Goal: Information Seeking & Learning: Learn about a topic

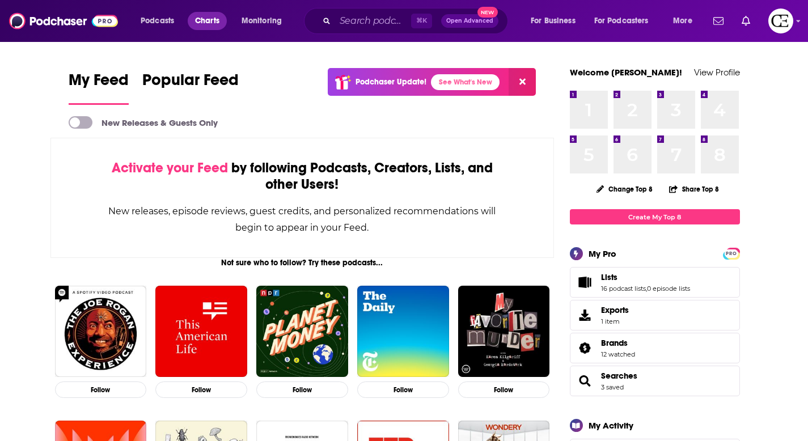
click at [206, 29] on link "Charts" at bounding box center [207, 21] width 39 height 18
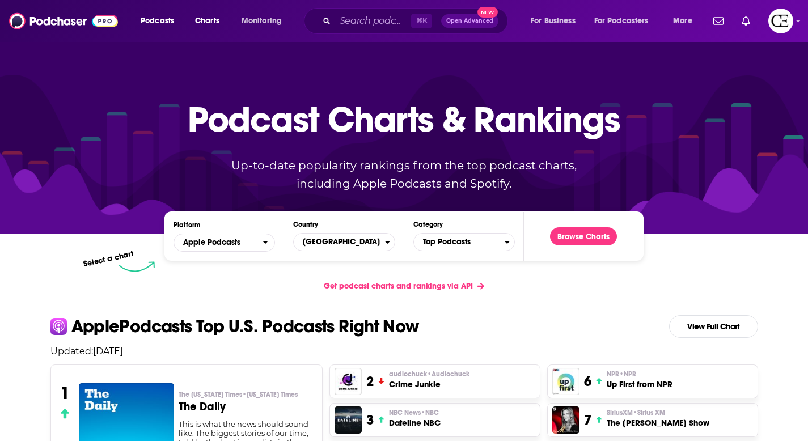
scroll to position [121, 0]
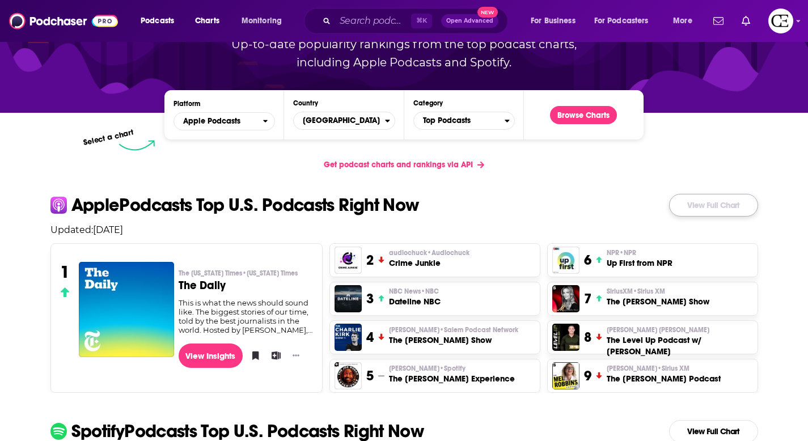
click at [729, 208] on link "View Full Chart" at bounding box center [713, 205] width 89 height 23
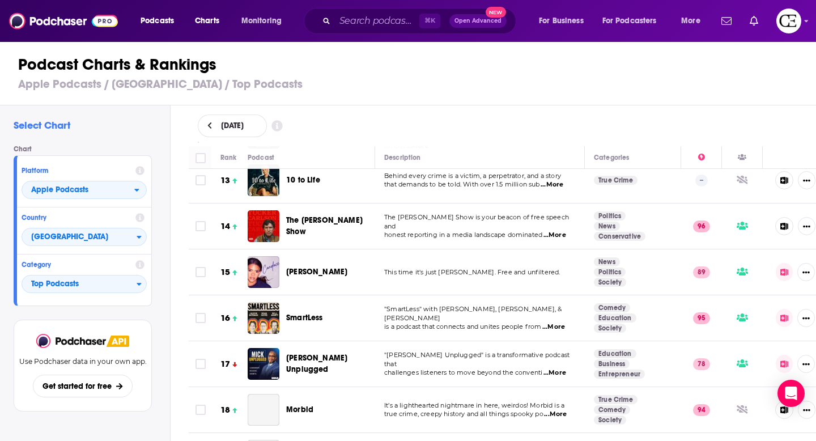
scroll to position [577, 0]
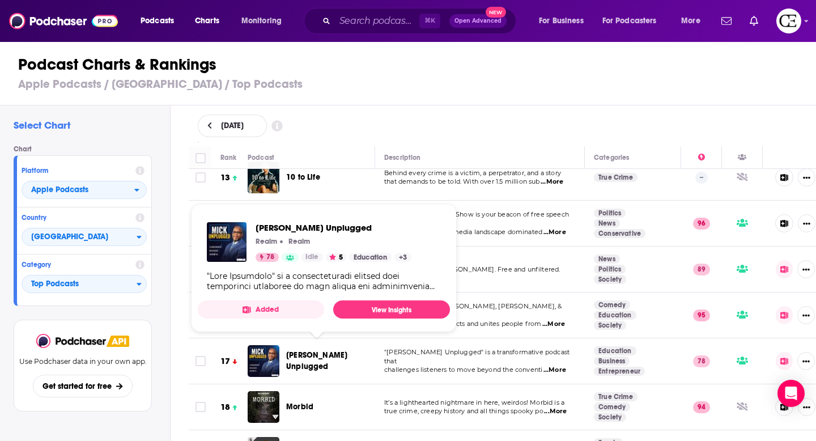
click at [320, 345] on div "[PERSON_NAME] Unplugged" at bounding box center [335, 361] width 99 height 32
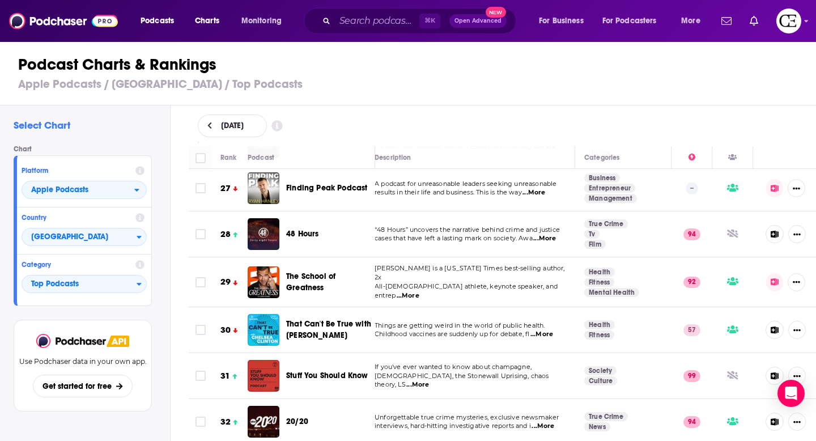
scroll to position [1213, 10]
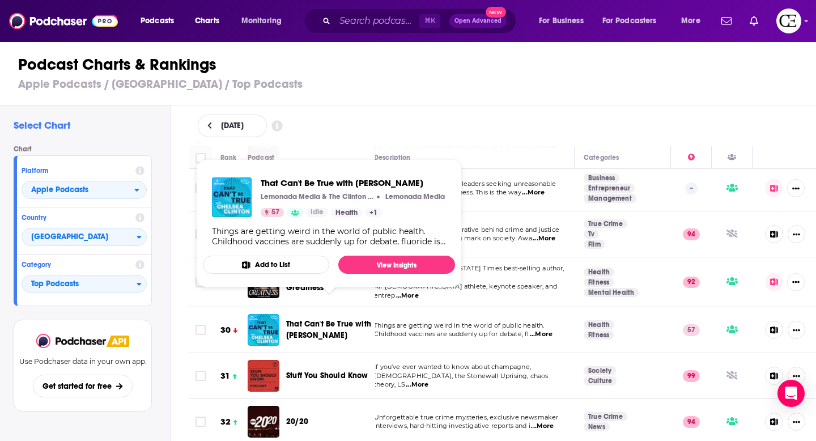
click at [349, 319] on span "That Can't Be True with [PERSON_NAME]" at bounding box center [329, 330] width 86 height 23
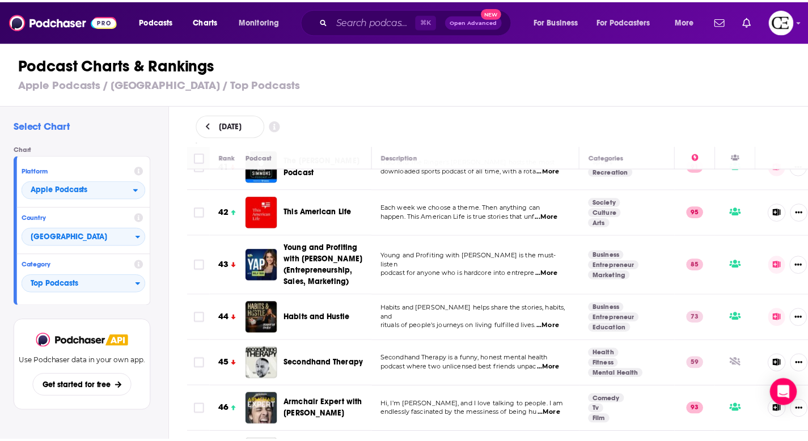
scroll to position [1900, 0]
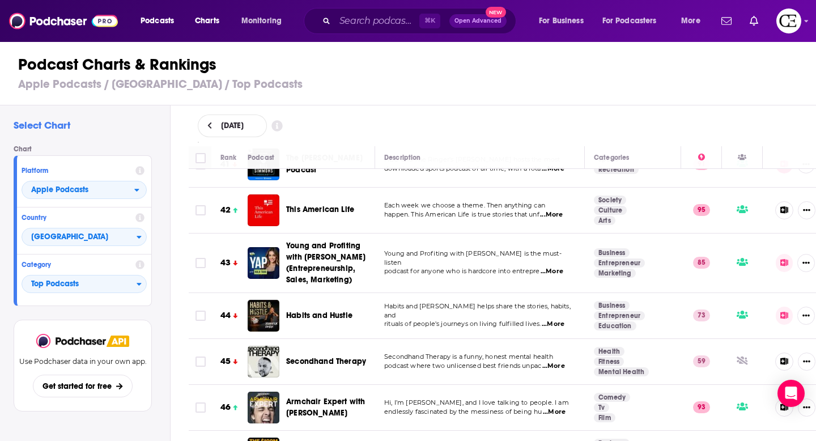
click at [341, 346] on div "Secondhand Therapy" at bounding box center [335, 362] width 99 height 32
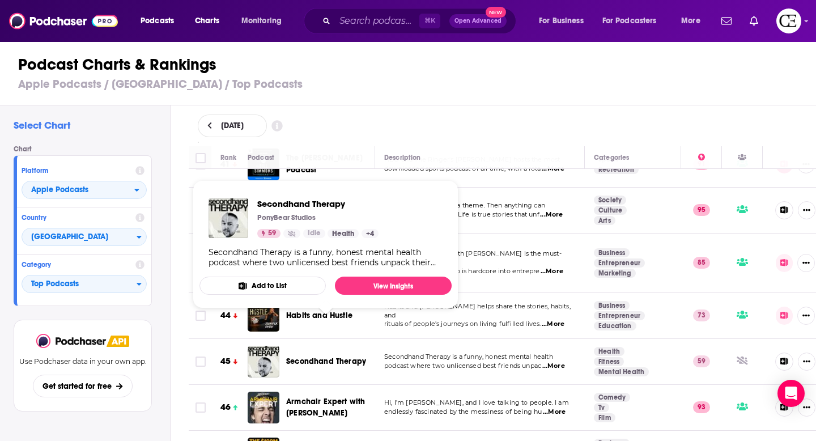
click at [338, 357] on span "Secondhand Therapy" at bounding box center [326, 362] width 80 height 10
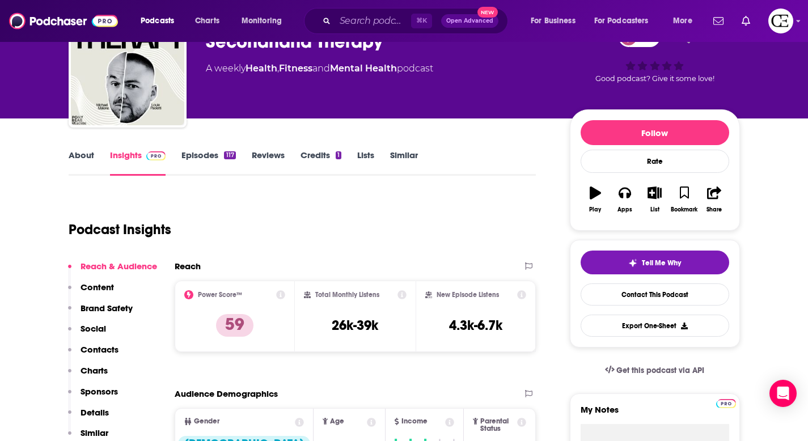
scroll to position [58, 0]
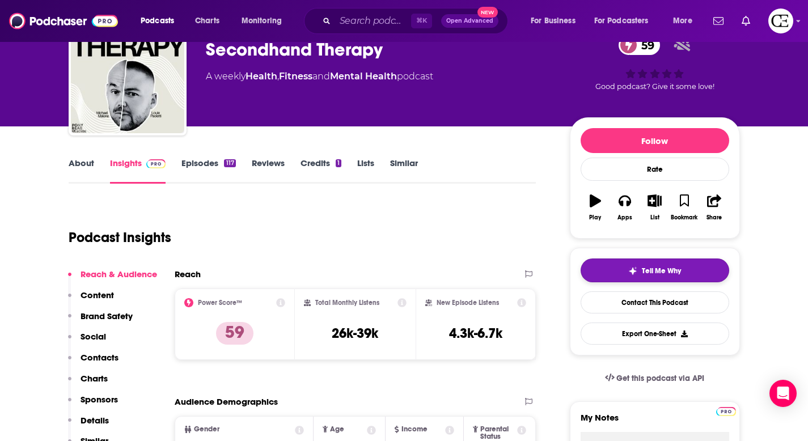
click at [616, 266] on button "Tell Me Why" at bounding box center [655, 271] width 149 height 24
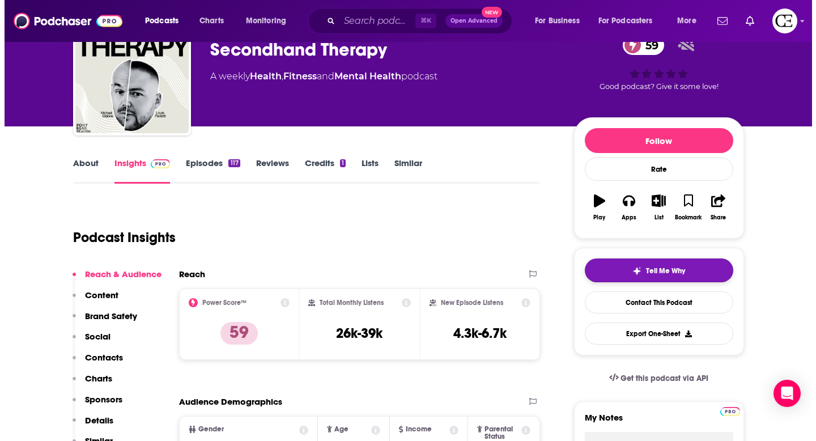
scroll to position [0, 0]
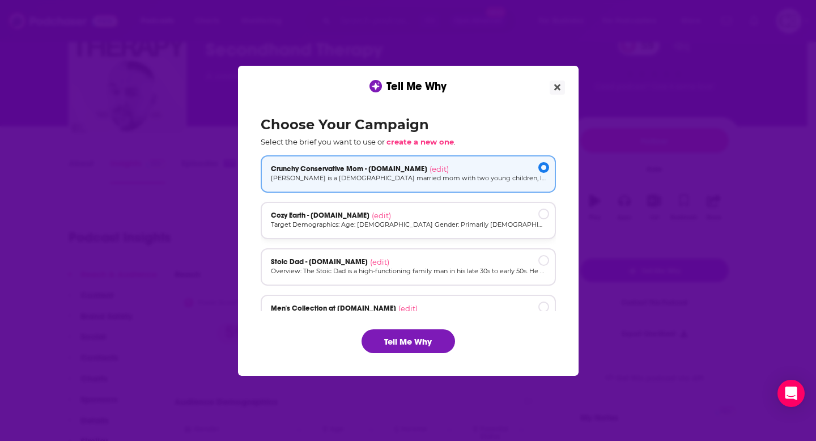
click at [460, 227] on p "Target Demographics: Age: [DEMOGRAPHIC_DATA] Gender: Primarily [DEMOGRAPHIC_DAT…" at bounding box center [408, 225] width 275 height 10
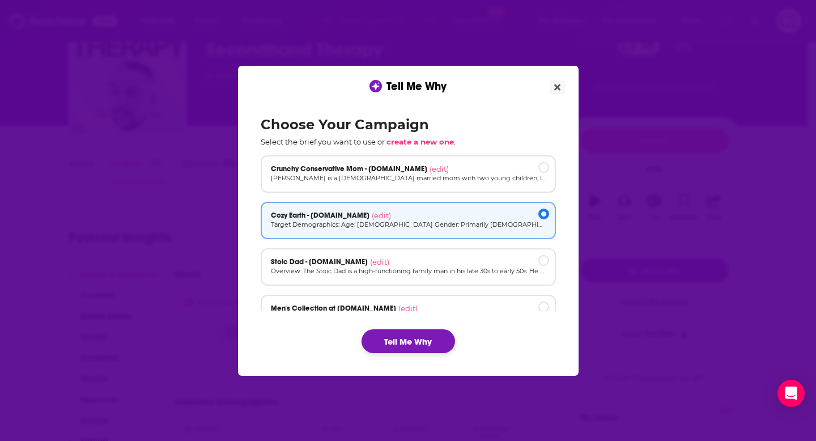
click at [410, 347] on button "Tell Me Why" at bounding box center [409, 341] width 94 height 24
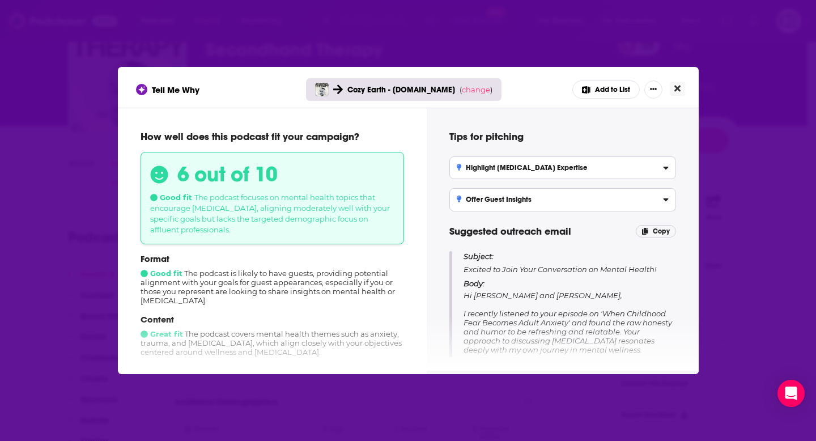
click at [678, 91] on icon "Close" at bounding box center [678, 88] width 6 height 9
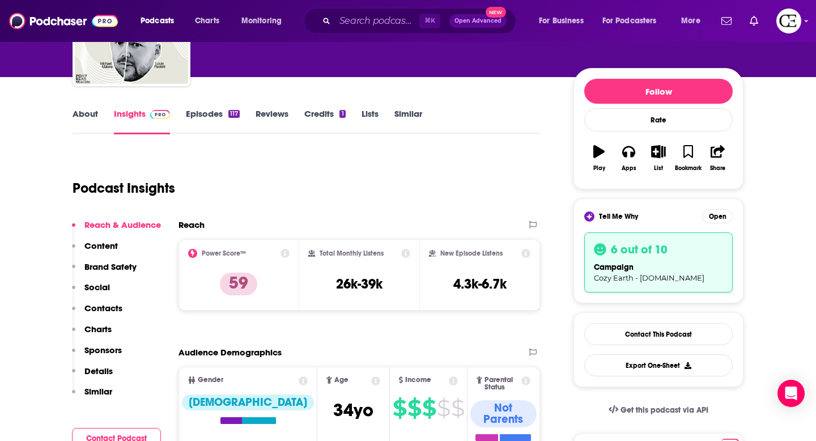
scroll to position [81, 0]
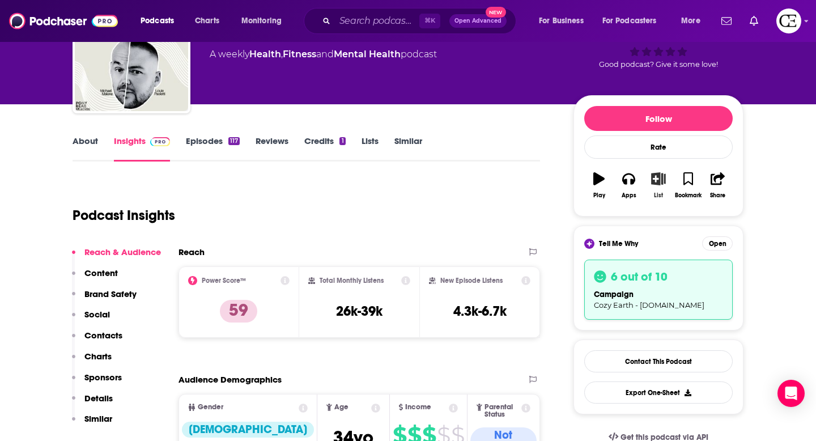
click at [660, 175] on icon "button" at bounding box center [659, 178] width 14 height 12
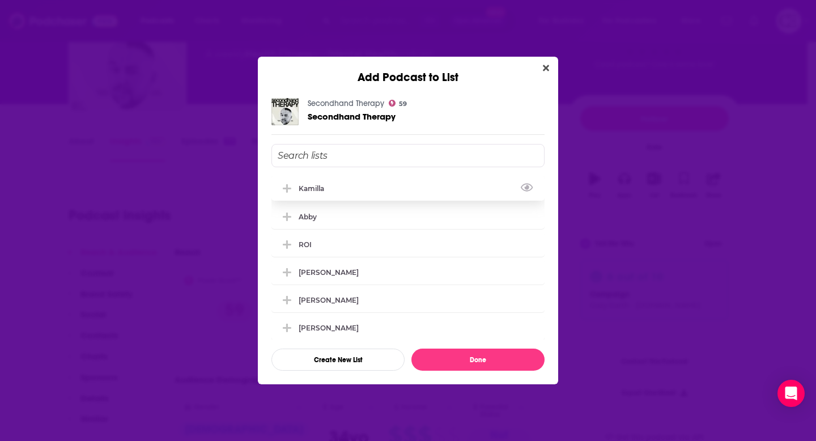
click at [467, 187] on div "Kamilla" at bounding box center [408, 188] width 273 height 25
click at [461, 357] on button "Done" at bounding box center [478, 360] width 133 height 22
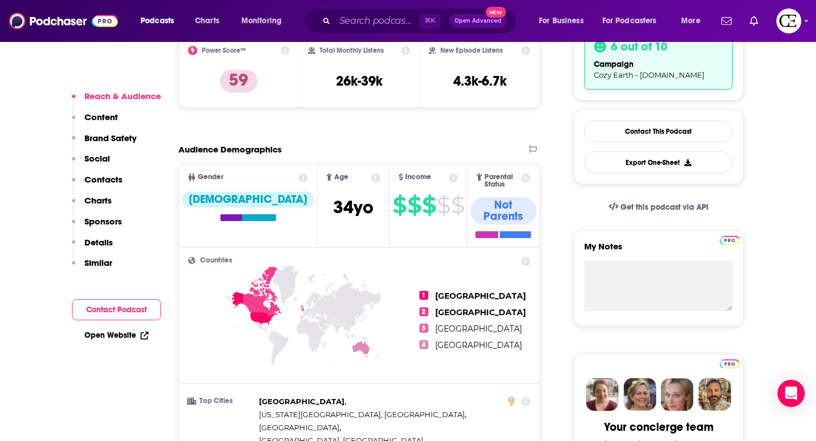
scroll to position [311, 0]
click at [103, 266] on p "Similar" at bounding box center [98, 262] width 28 height 11
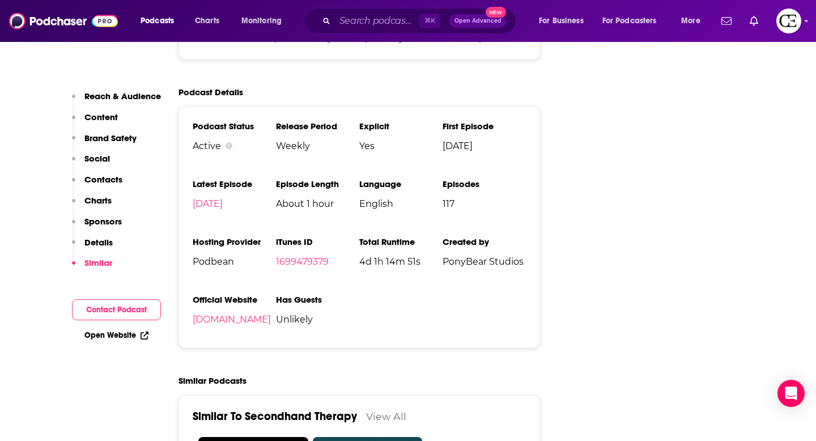
scroll to position [1637, 0]
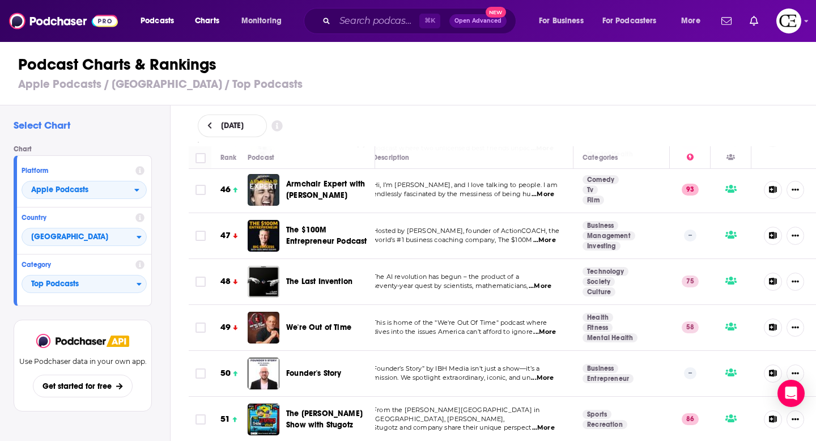
scroll to position [2122, 11]
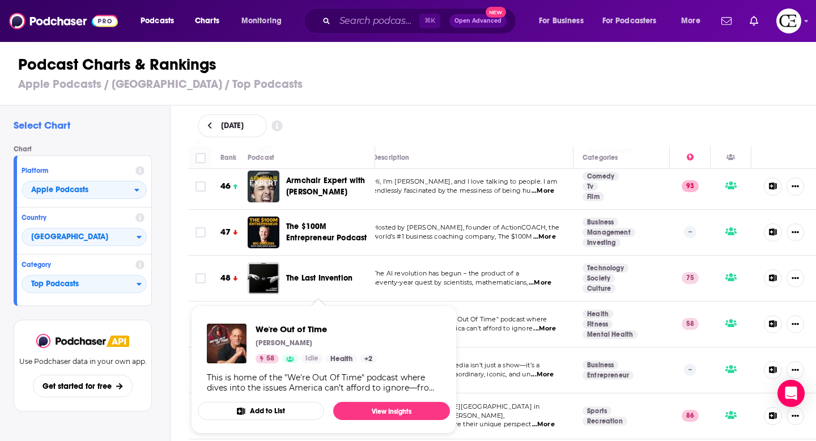
click at [340, 319] on span "We're Out of Time" at bounding box center [318, 324] width 65 height 10
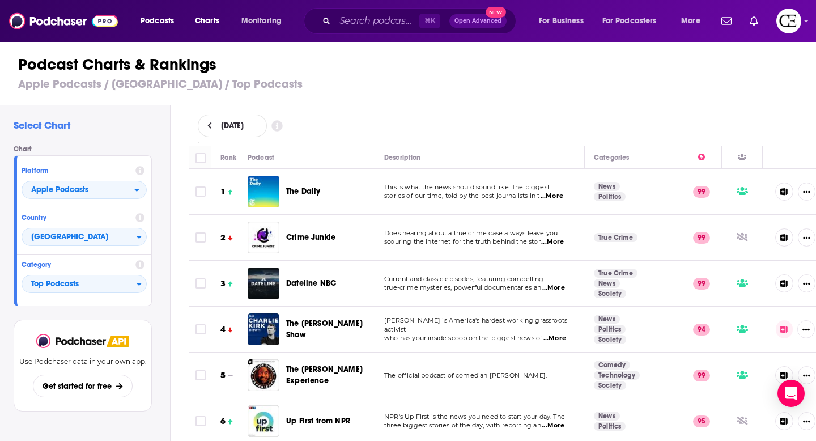
click at [377, 107] on div "[DATE]" at bounding box center [503, 125] width 646 height 41
click at [642, 100] on div "Podcast Charts & Rankings Apple Podcasts / [GEOGRAPHIC_DATA] / Top Podcasts" at bounding box center [413, 73] width 826 height 65
